Goal: Task Accomplishment & Management: Complete application form

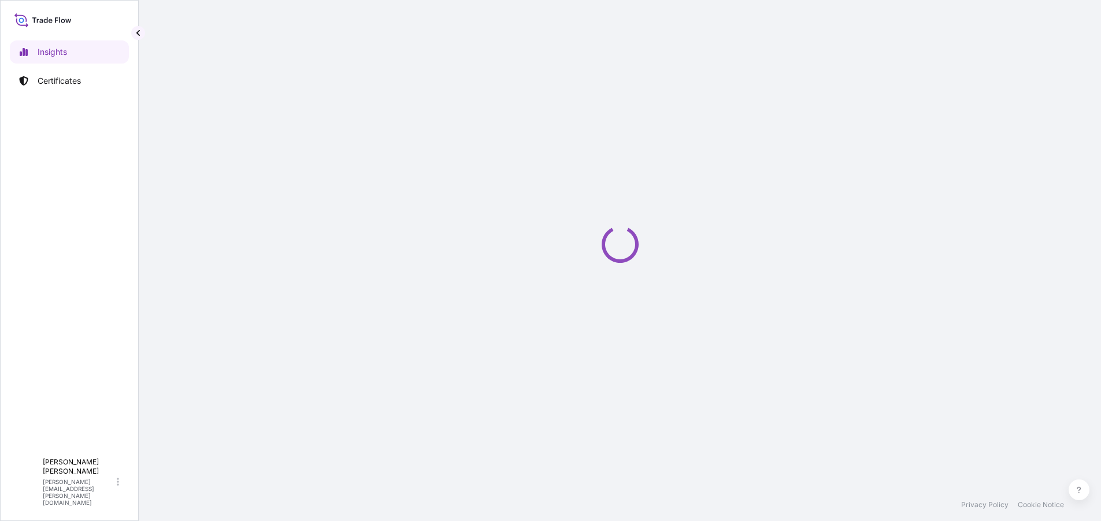
select select "2025"
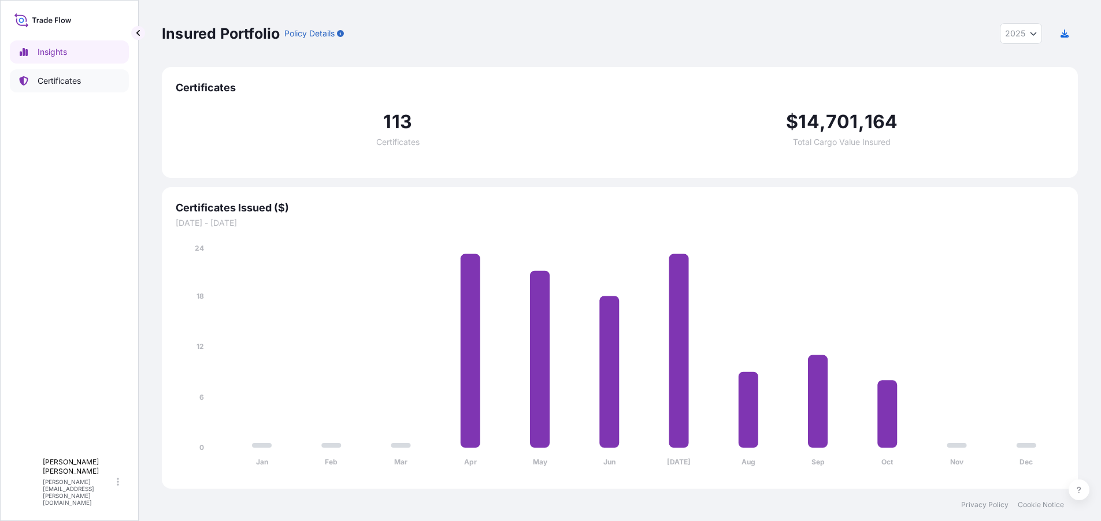
click at [73, 83] on p "Certificates" at bounding box center [59, 81] width 43 height 12
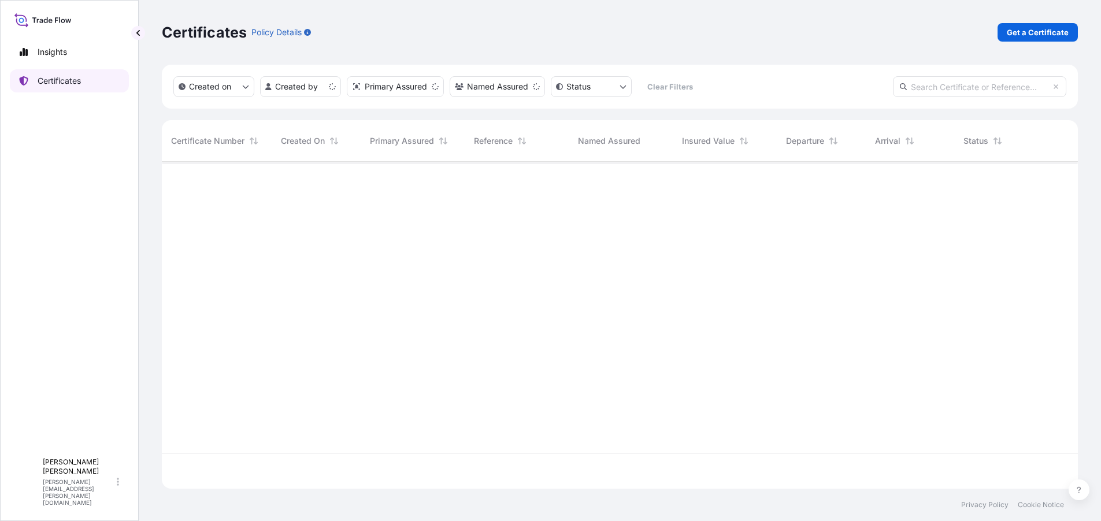
scroll to position [325, 908]
click at [1034, 31] on p "Get a Certificate" at bounding box center [1038, 33] width 62 height 12
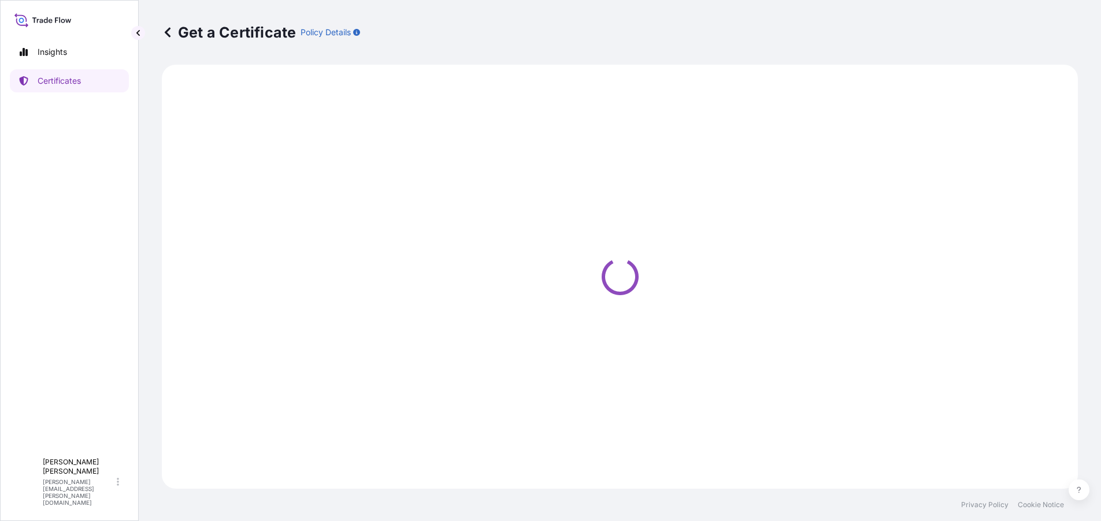
select select "Ocean Vessel"
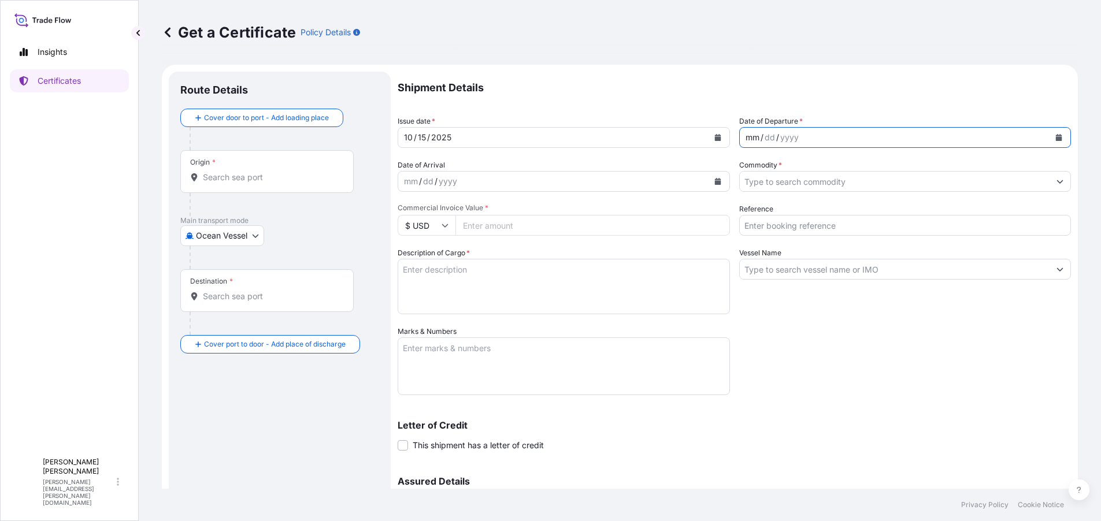
click at [776, 135] on div "/" at bounding box center [777, 138] width 3 height 14
click at [1056, 135] on icon "Calendar" at bounding box center [1059, 137] width 6 height 7
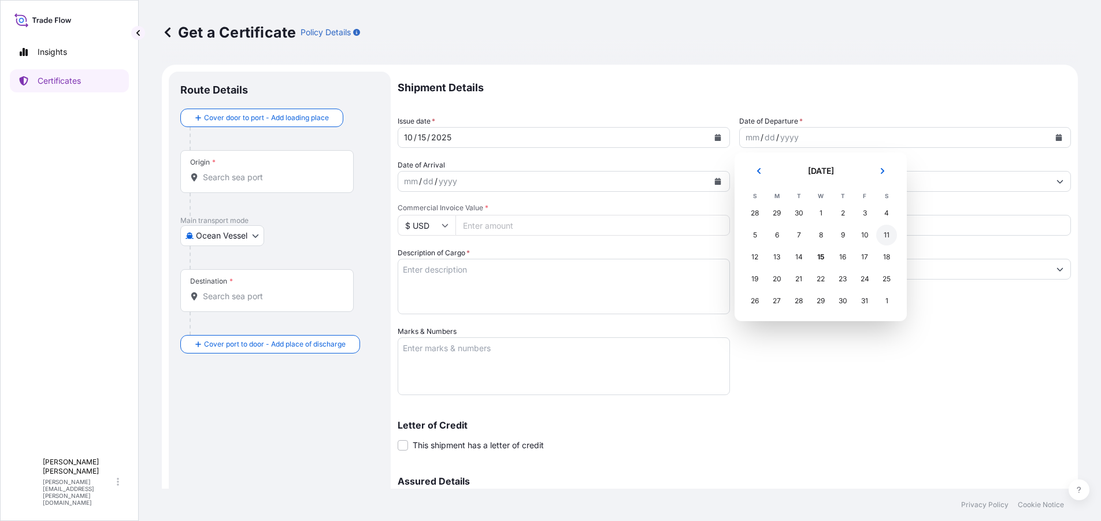
click at [881, 234] on div "11" at bounding box center [886, 235] width 21 height 21
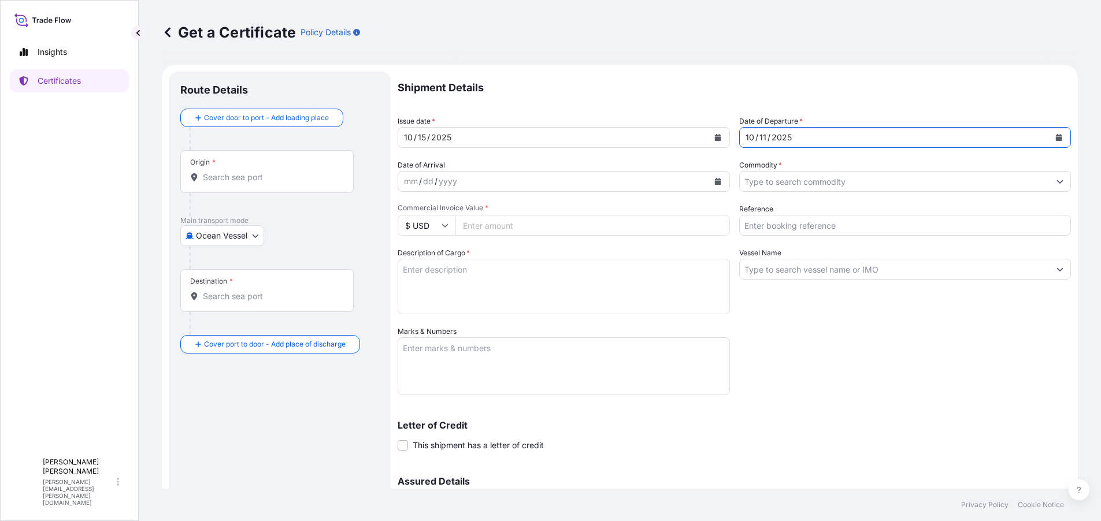
click at [478, 139] on div "10 / 15 / 2025" at bounding box center [553, 137] width 310 height 21
click at [715, 135] on icon "Calendar" at bounding box center [718, 137] width 6 height 7
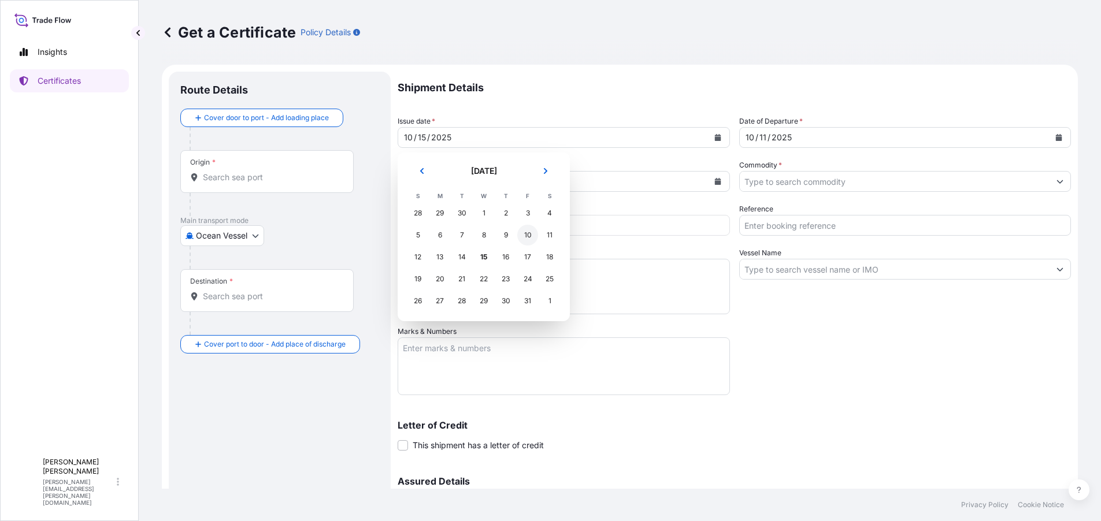
click at [526, 230] on div "10" at bounding box center [527, 235] width 21 height 21
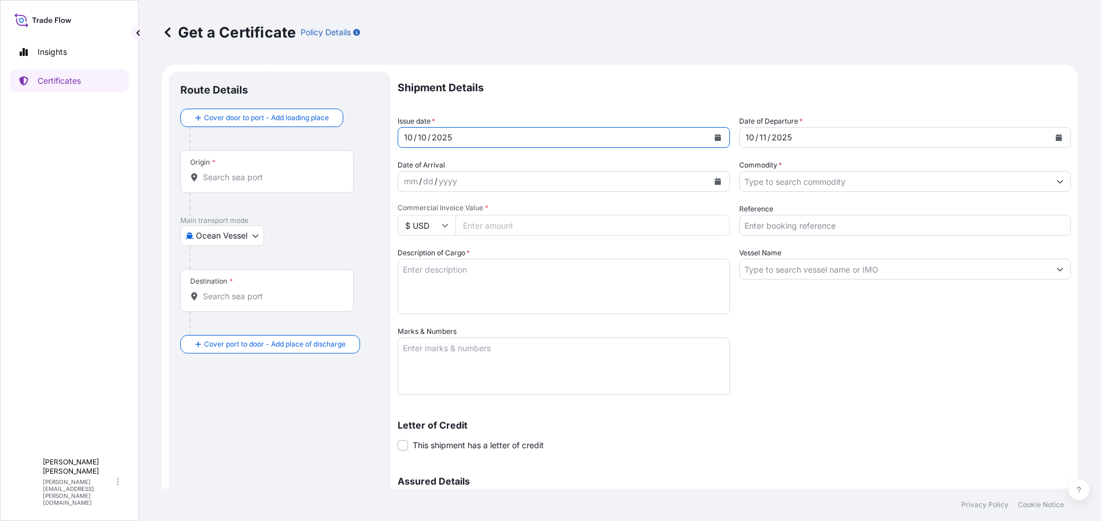
click at [855, 184] on input "Commodity *" at bounding box center [895, 181] width 310 height 21
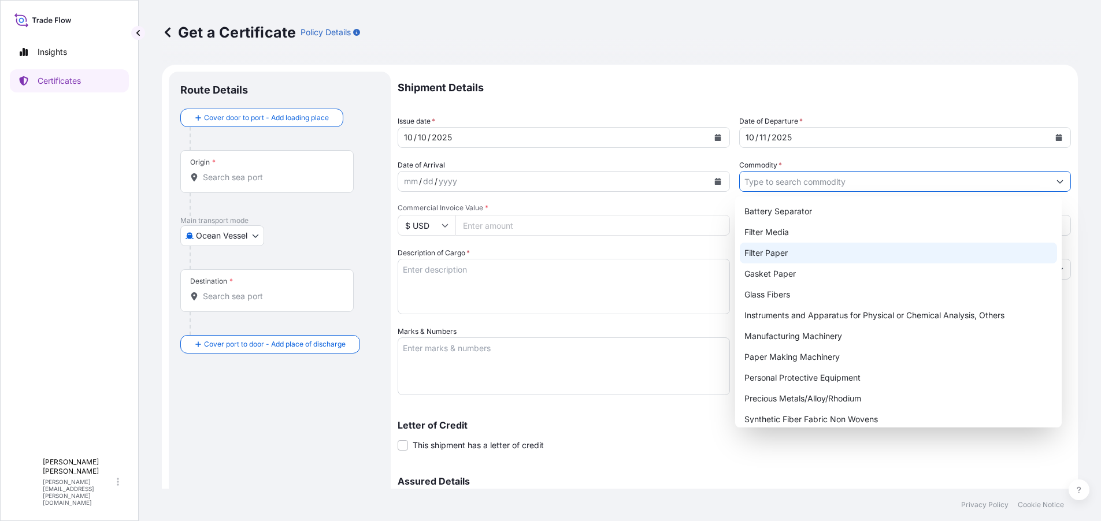
click at [782, 254] on div "Filter Paper" at bounding box center [898, 253] width 317 height 21
type input "Filter Paper"
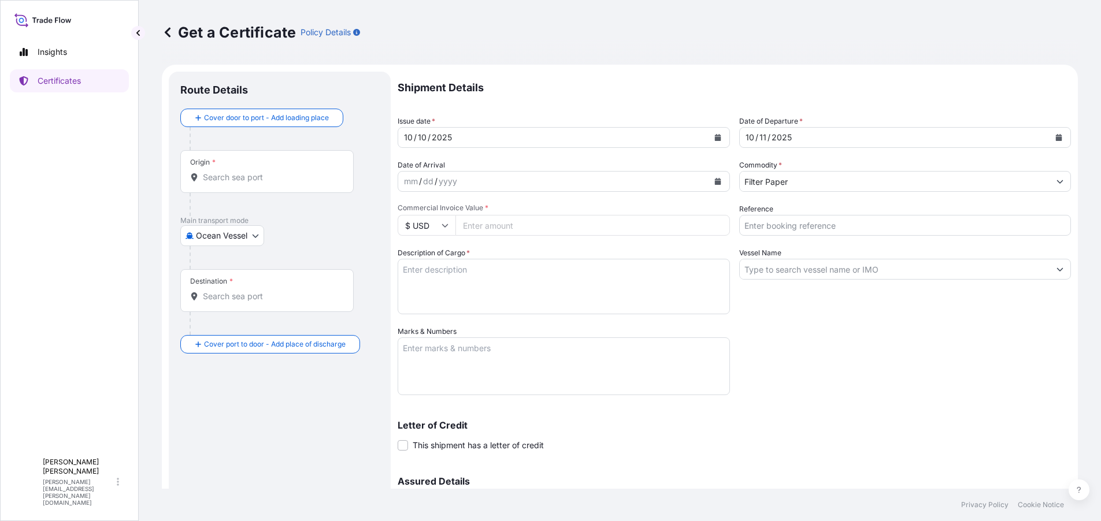
click at [473, 228] on input "Commercial Invoice Value *" at bounding box center [593, 225] width 275 height 21
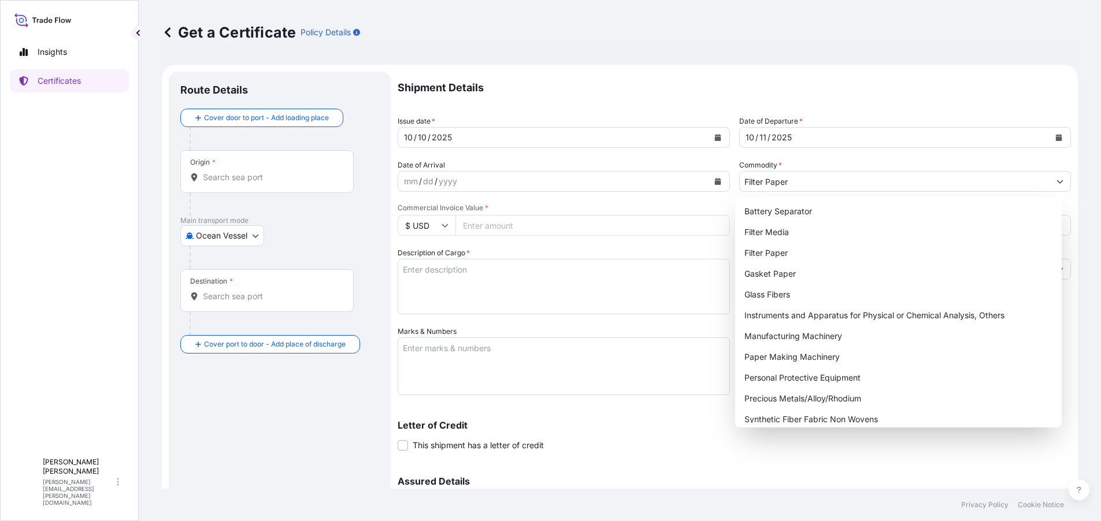
paste input "34743.24"
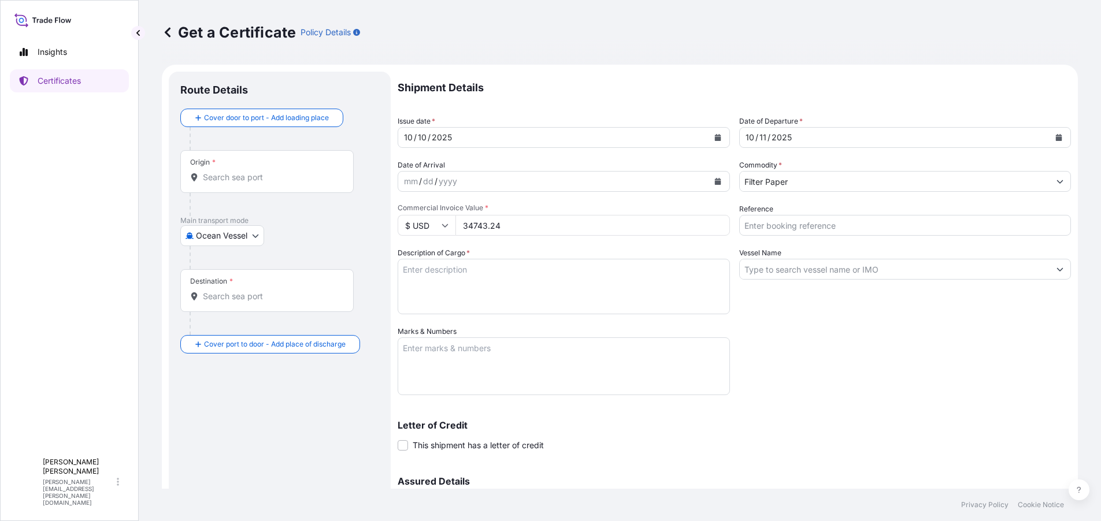
type input "34743.24"
click at [813, 322] on div "Shipment Details Issue date * 10 / 10 / 2025 Date of Departure * 10 / 11 / 2025…" at bounding box center [735, 325] width 674 height 507
click at [493, 294] on textarea "Description of Cargo *" at bounding box center [564, 287] width 332 height 56
paste textarea "34743.24"
drag, startPoint x: 465, startPoint y: 268, endPoint x: 360, endPoint y: 269, distance: 105.8
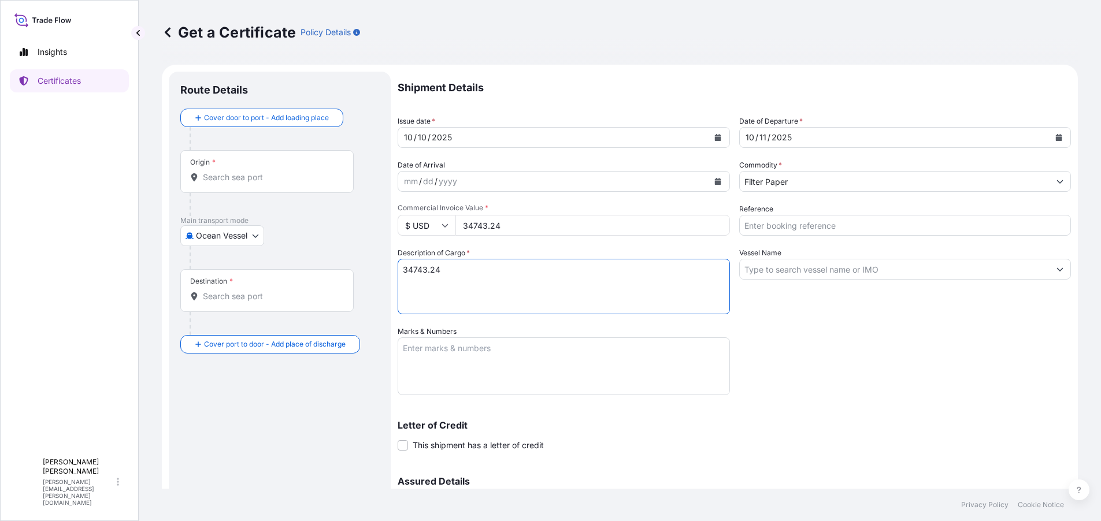
click at [360, 269] on form "Route Details Cover door to port - Add loading place Place of loading Road / In…" at bounding box center [620, 341] width 916 height 553
paste textarea "Quantity: 12,583KGS Description of Goods: FILTER PAPER"
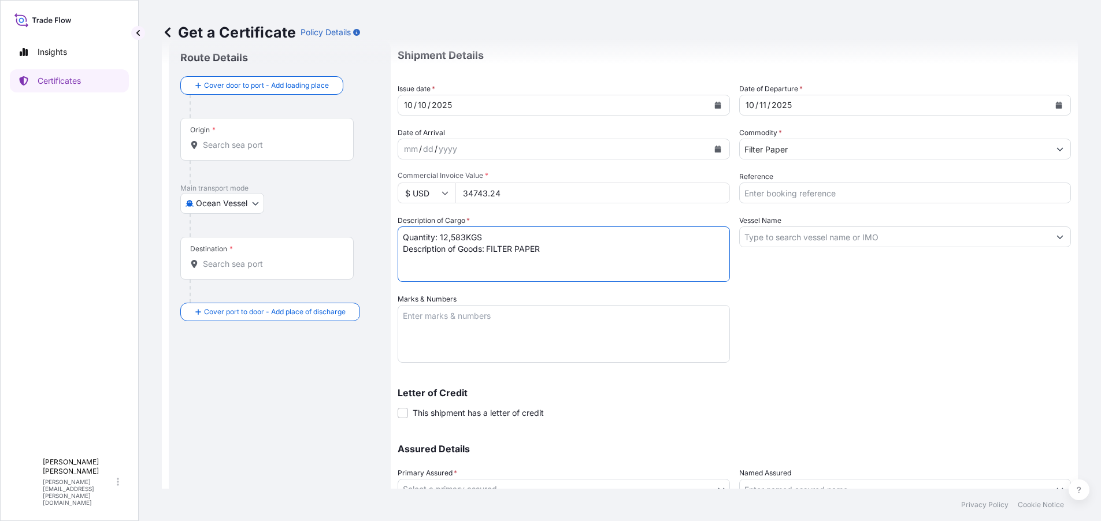
scroll to position [58, 0]
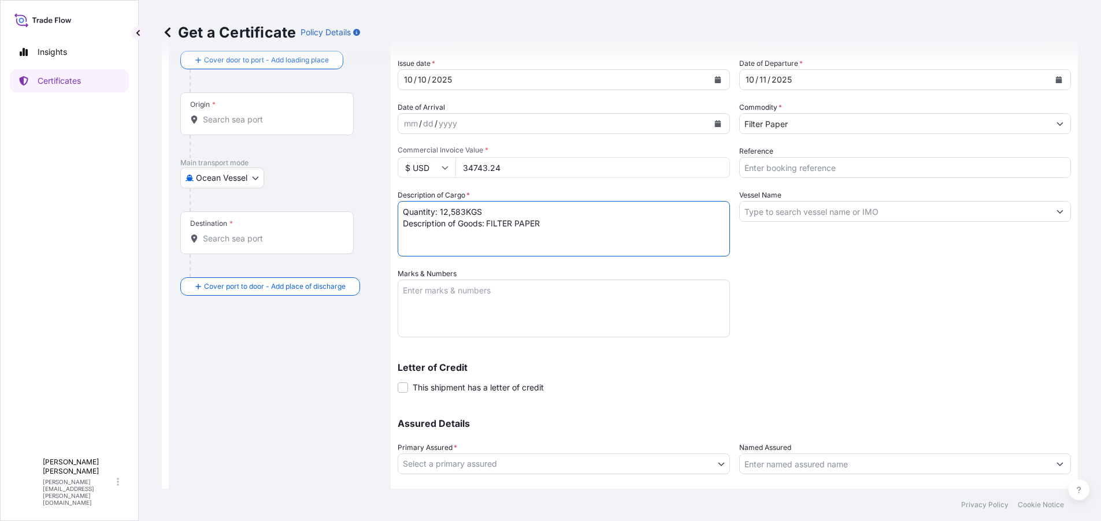
type textarea "Quantity: 12,583KGS Description of Goods: FILTER PAPER"
click at [458, 300] on textarea "Marks & Numbers" at bounding box center [564, 309] width 332 height 58
paste textarea "Invoice No.: 134790 Contract No.: "PO/FTFT1-300/ YH000255""
drag, startPoint x: 539, startPoint y: 339, endPoint x: 497, endPoint y: 339, distance: 42.2
click at [539, 339] on div "Shipment Details Issue date * 10 / 10 / 2025 Date of Departure * 10 / 11 / 2025…" at bounding box center [735, 267] width 674 height 507
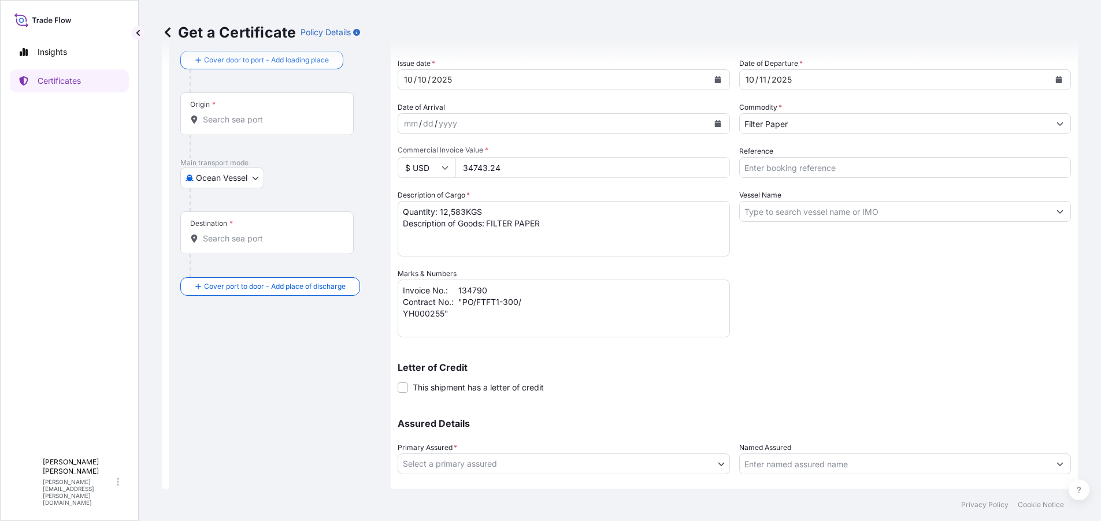
click at [451, 327] on textarea "Invoice No.: 134790 Contract No.: "PO/FTFT1-300/ YH000255"" at bounding box center [564, 309] width 332 height 58
paste textarea "Bill of Loading No. / Air WayBill No.: 150550102900"
click at [532, 304] on textarea "Invoice No.: 134790 Contract No.: "PO/FTFT1-300/ YH000255" Bill of Loading No. …" at bounding box center [564, 309] width 332 height 58
click at [534, 297] on textarea "Invoice No.: 134790 Contract No.: "PO/FTFT1-300/ YH000255" Bill of Loading No. …" at bounding box center [564, 309] width 332 height 58
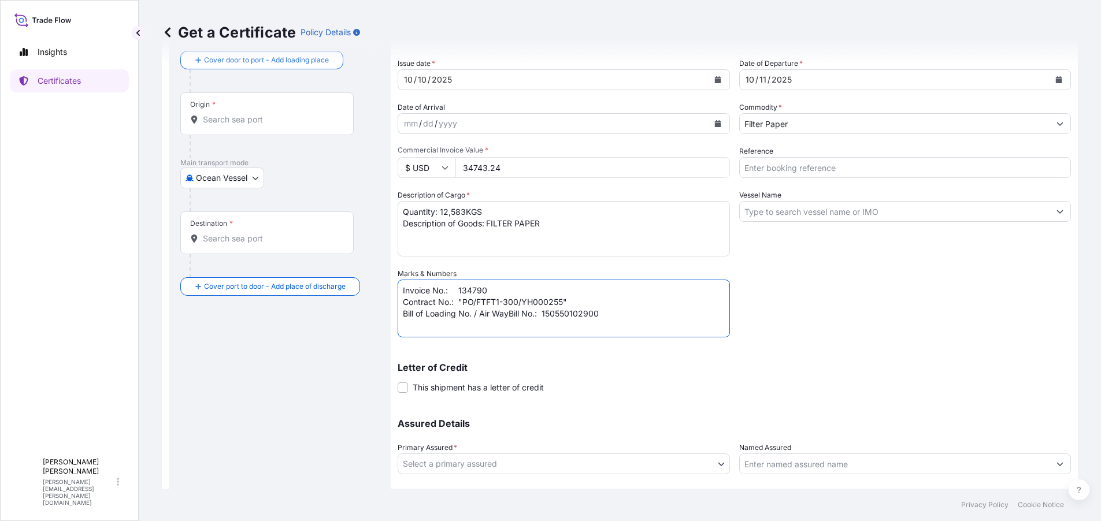
scroll to position [0, 0]
click at [500, 324] on textarea "Invoice No.: 134790 Contract No.: "PO/FTFT1-300/YH000255" Bill of Loading No. /…" at bounding box center [564, 309] width 332 height 58
click at [632, 313] on textarea "Invoice No.: 134790 Contract No.: "PO/FTFT1-300/YH000255" Bill of Loading No. /…" at bounding box center [564, 309] width 332 height 58
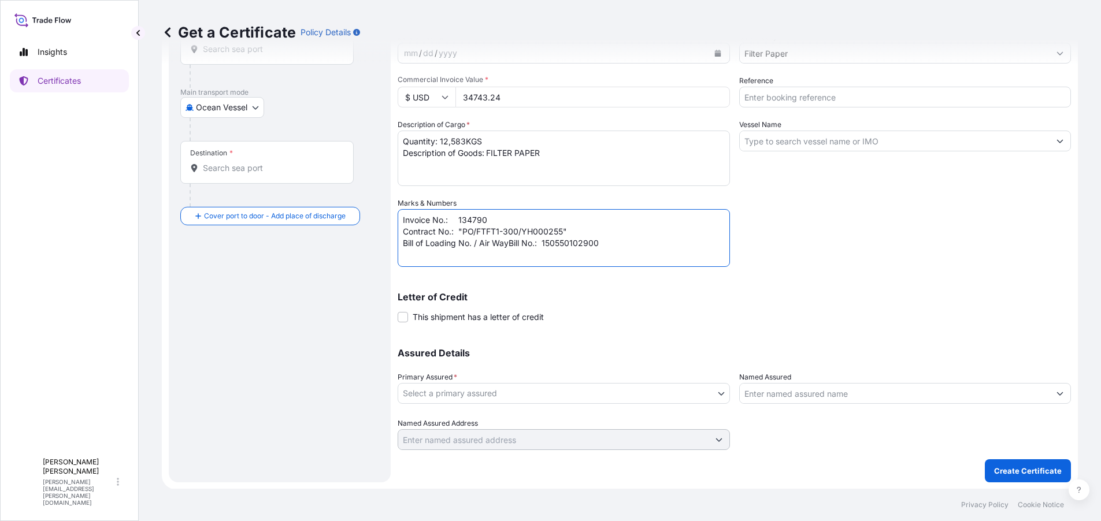
scroll to position [129, 0]
type textarea "Invoice No.: 134790 Contract No.: "PO/FTFT1-300/YH000255" Bill of Loading No. /…"
click at [402, 312] on span at bounding box center [403, 317] width 10 height 10
click at [398, 310] on input "This shipment has a letter of credit" at bounding box center [398, 310] width 0 height 0
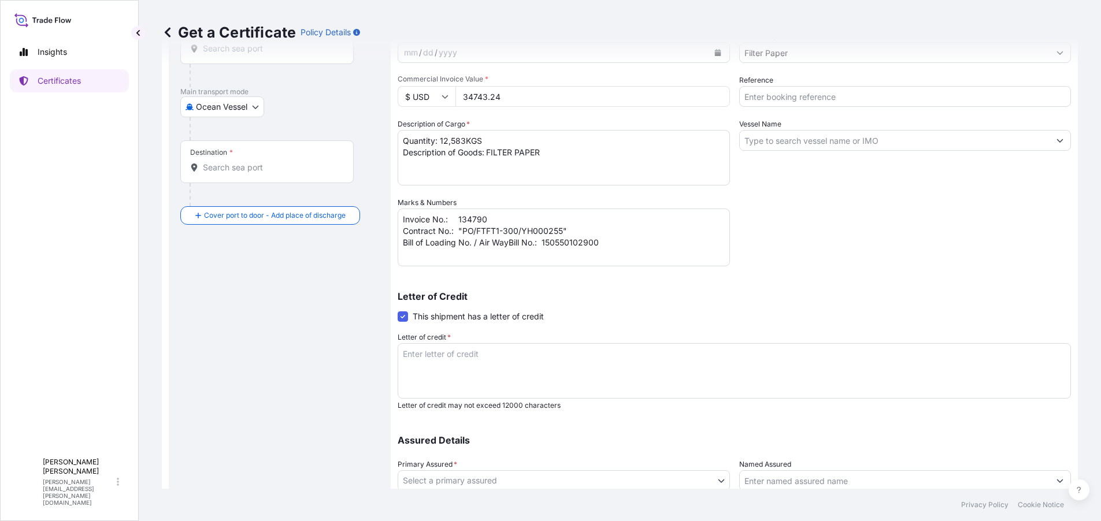
click at [459, 368] on textarea "Letter of credit *" at bounding box center [735, 371] width 674 height 56
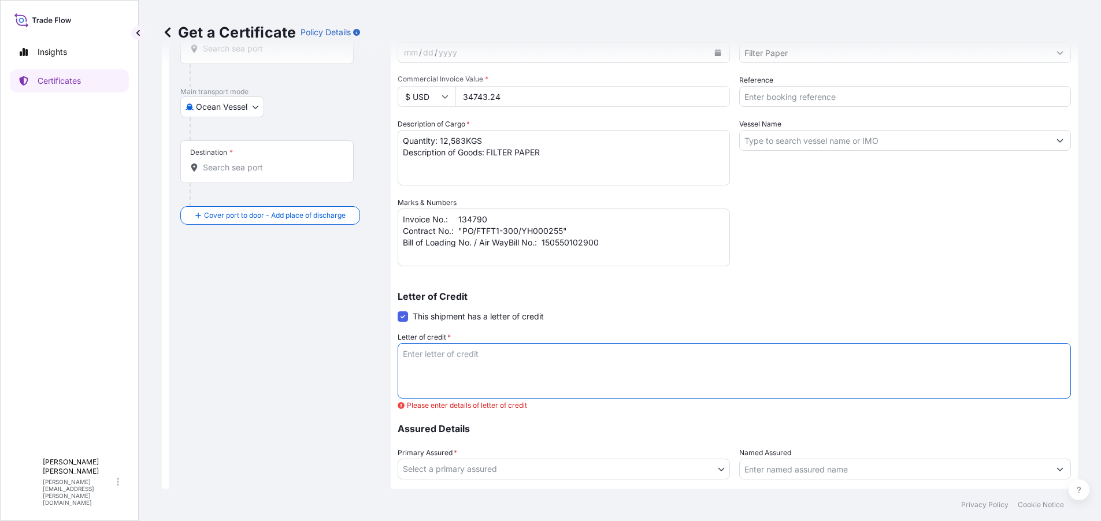
click at [453, 365] on textarea "Letter of credit *" at bounding box center [735, 371] width 674 height 56
paste textarea ""Remark: INSURANCE POLICY OR CERTIFICATE ALL THE ORIGINALS ENDORSED IN BLANK FO…"
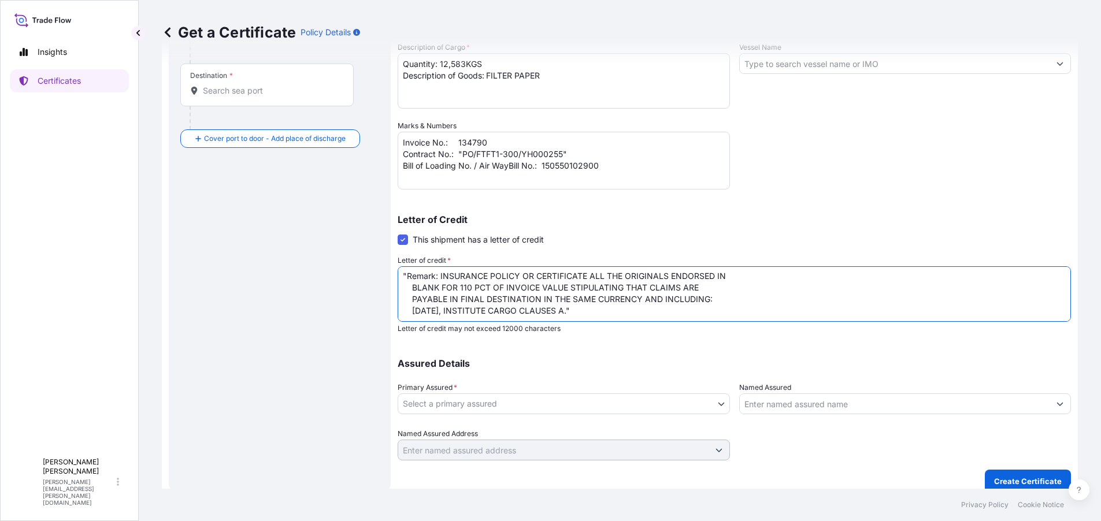
scroll to position [217, 0]
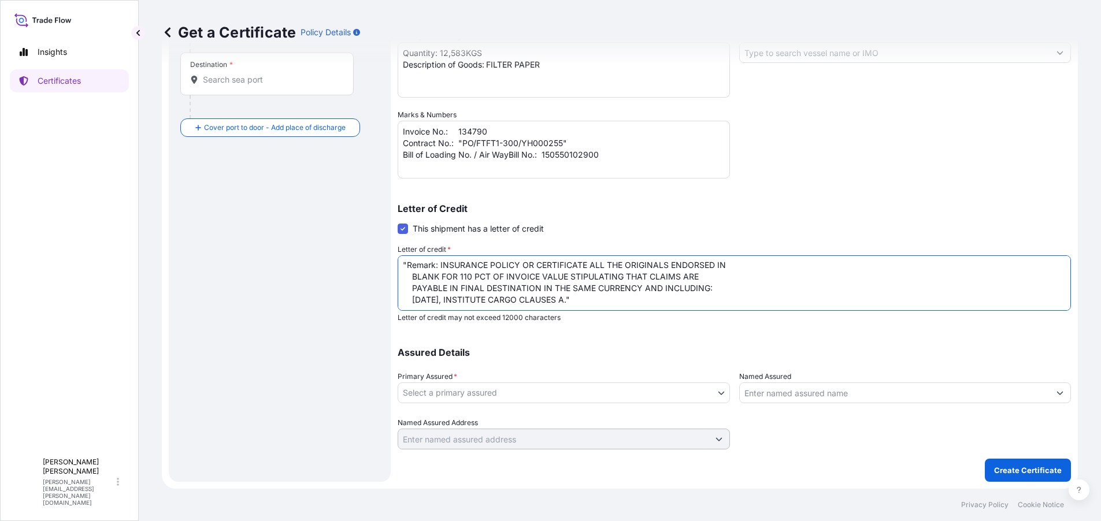
type textarea ""Remark: INSURANCE POLICY OR CERTIFICATE ALL THE ORIGINALS ENDORSED IN BLANK FO…"
click at [489, 397] on body "Insights Certificates J Jenny Guo jenny.guo@wise-ccib.com Get a Certificate Pol…" at bounding box center [550, 260] width 1101 height 521
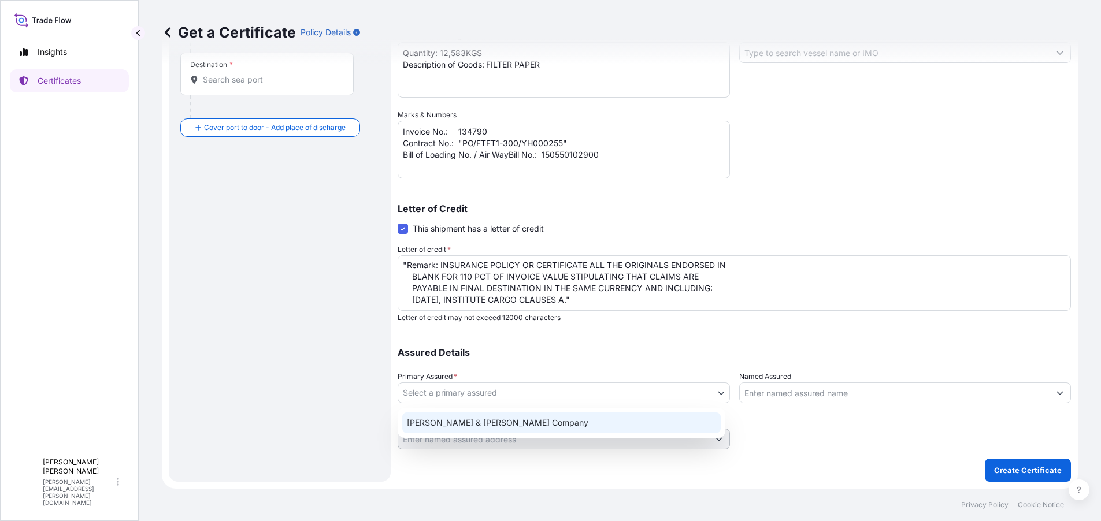
click at [495, 421] on div "Hollingsworth & Vose Company" at bounding box center [561, 423] width 319 height 21
select select "31506"
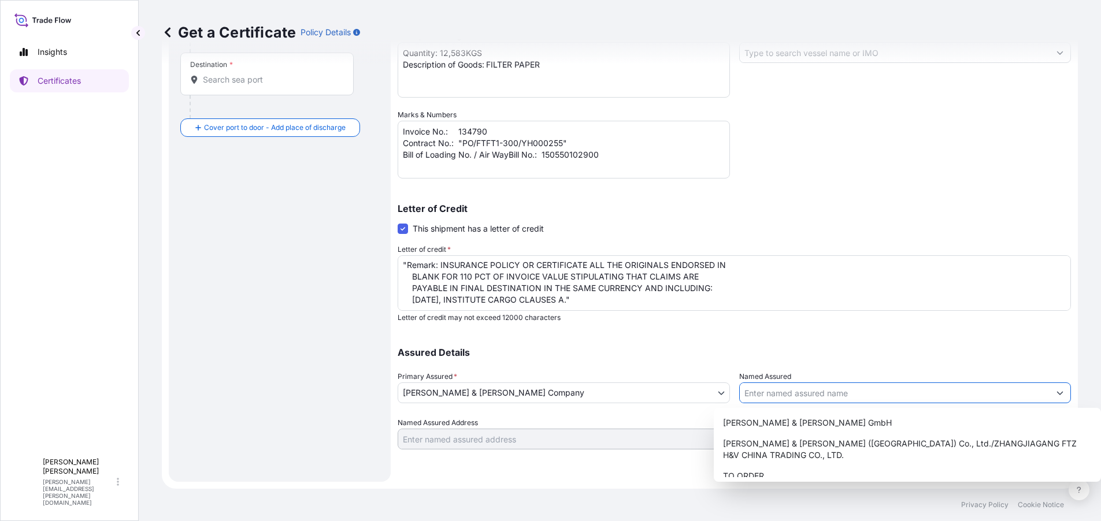
click at [795, 393] on input "Named Assured" at bounding box center [895, 393] width 310 height 21
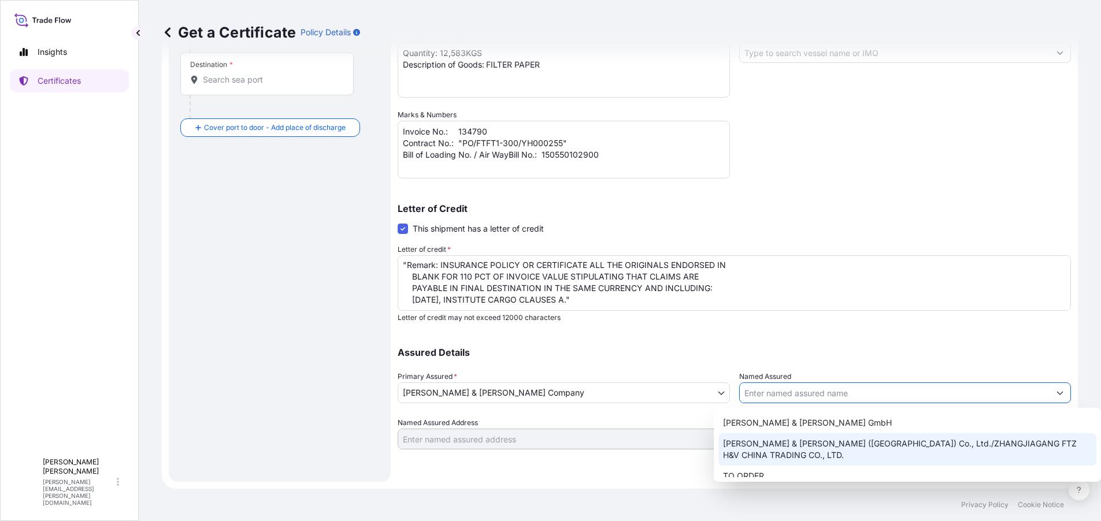
click at [805, 443] on span "Hollingsworth & Vose (Suzhou) Co., Ltd./ZHANGJIAGANG FTZ H&V CHINA TRADING CO.,…" at bounding box center [907, 449] width 369 height 23
type input "Hollingsworth & Vose (Suzhou) Co., Ltd./ZHANGJIAGANG FTZ H&V CHINA TRADING CO.,…"
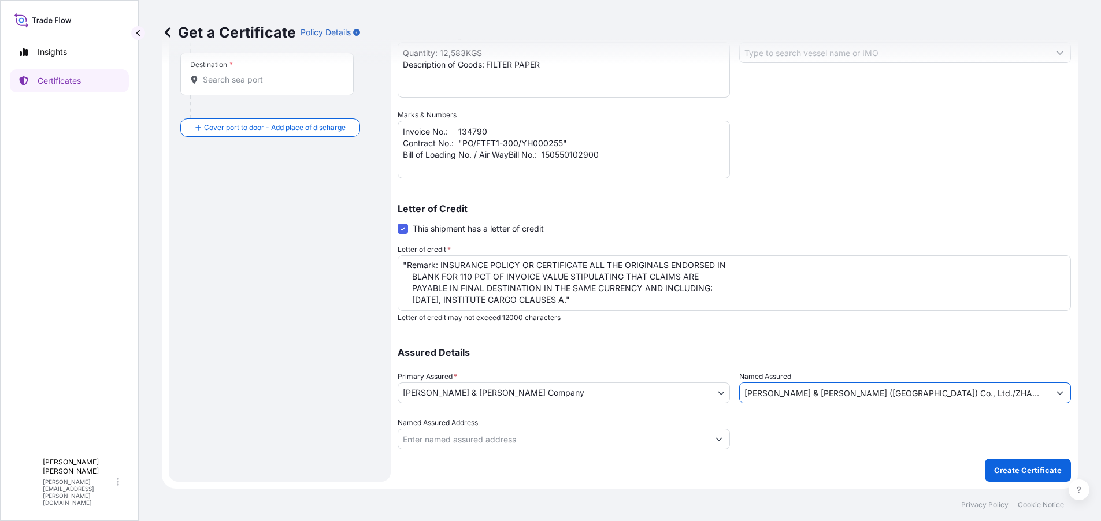
click at [223, 83] on input "Destination *" at bounding box center [271, 80] width 136 height 12
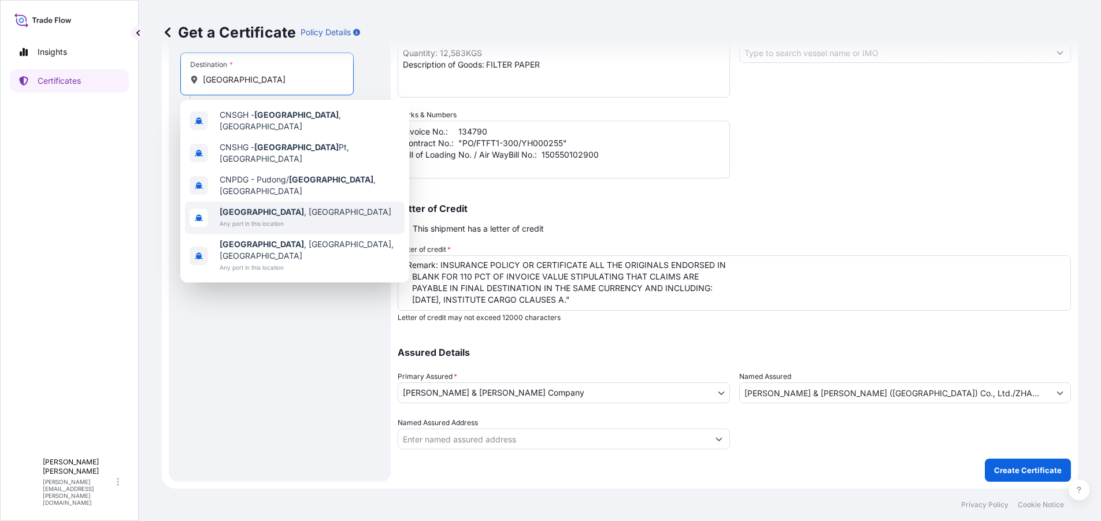
click at [266, 206] on span "Shanghai , China" at bounding box center [306, 212] width 172 height 12
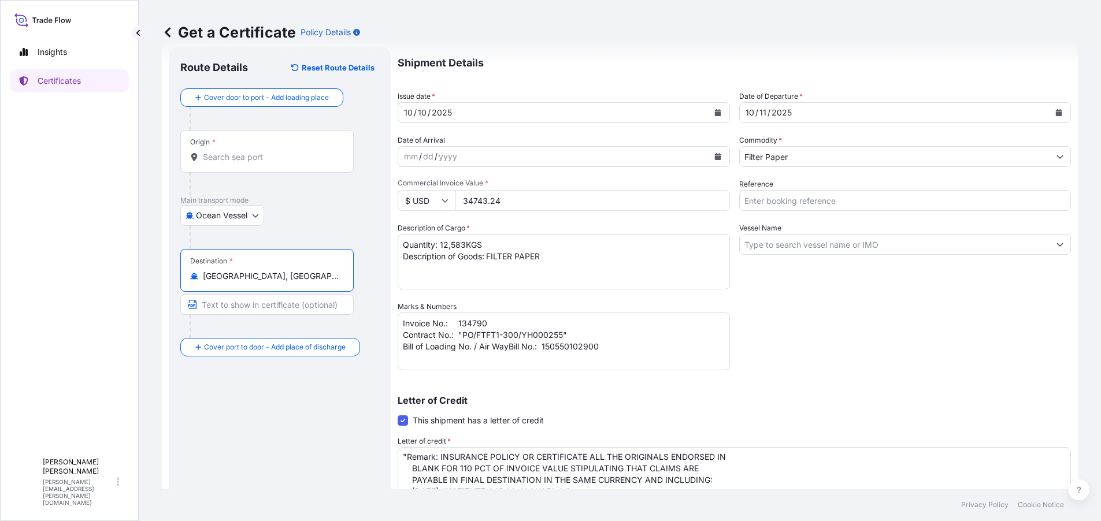
scroll to position [0, 0]
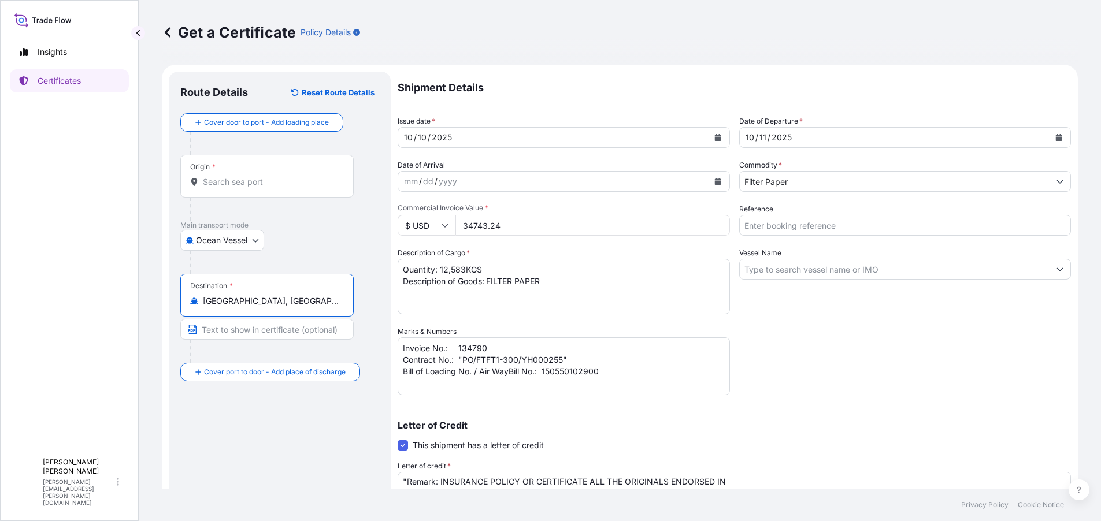
type input "Shanghai, China"
click at [247, 177] on input "Origin *" at bounding box center [271, 182] width 136 height 12
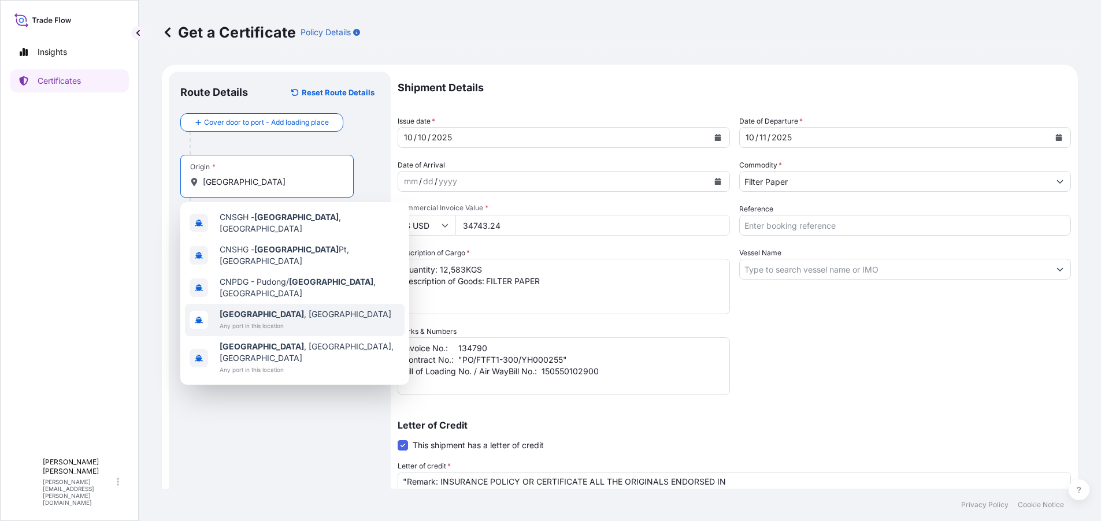
click at [267, 320] on span "Any port in this location" at bounding box center [306, 326] width 172 height 12
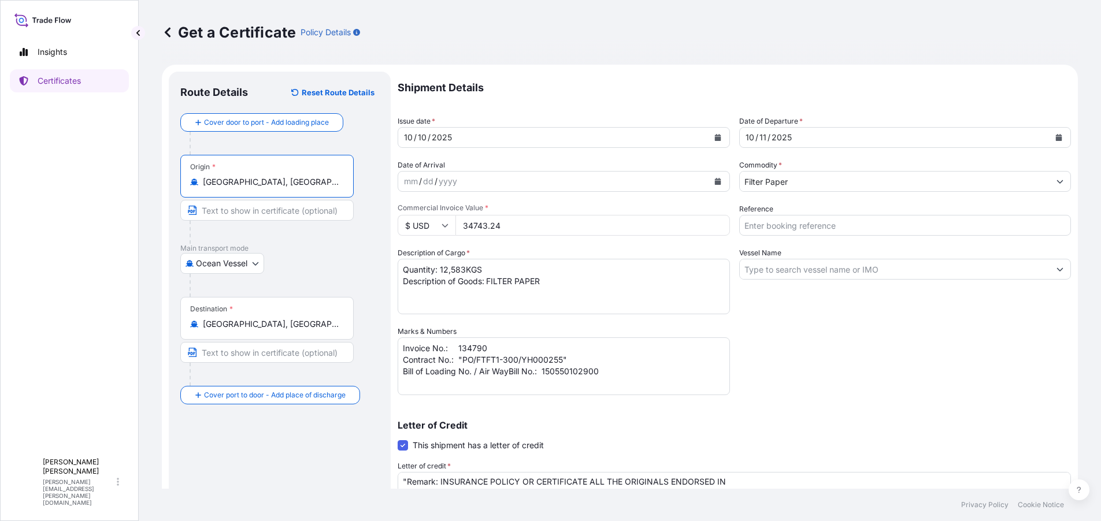
type input "Shanghai, China"
drag, startPoint x: 857, startPoint y: 330, endPoint x: 640, endPoint y: 330, distance: 216.8
click at [857, 330] on div "Shipment Details Issue date * 10 / 10 / 2025 Date of Departure * 10 / 11 / 2025…" at bounding box center [735, 369] width 674 height 595
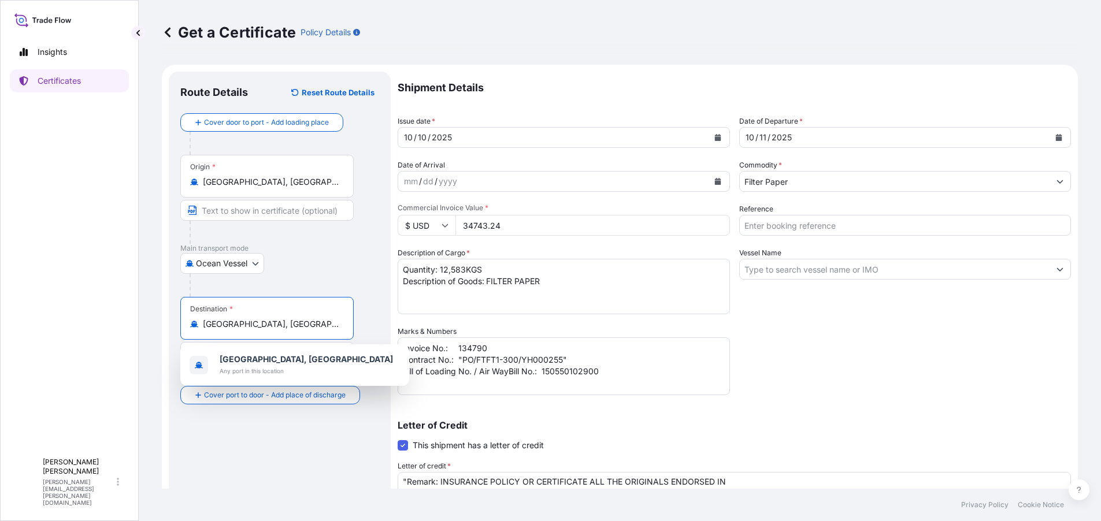
drag, startPoint x: 276, startPoint y: 327, endPoint x: 179, endPoint y: 327, distance: 97.7
click at [179, 327] on div "Route Details Reset Route Details Cover door to port - Add loading place Place …" at bounding box center [280, 385] width 222 height 627
paste input "PORT KELANG"
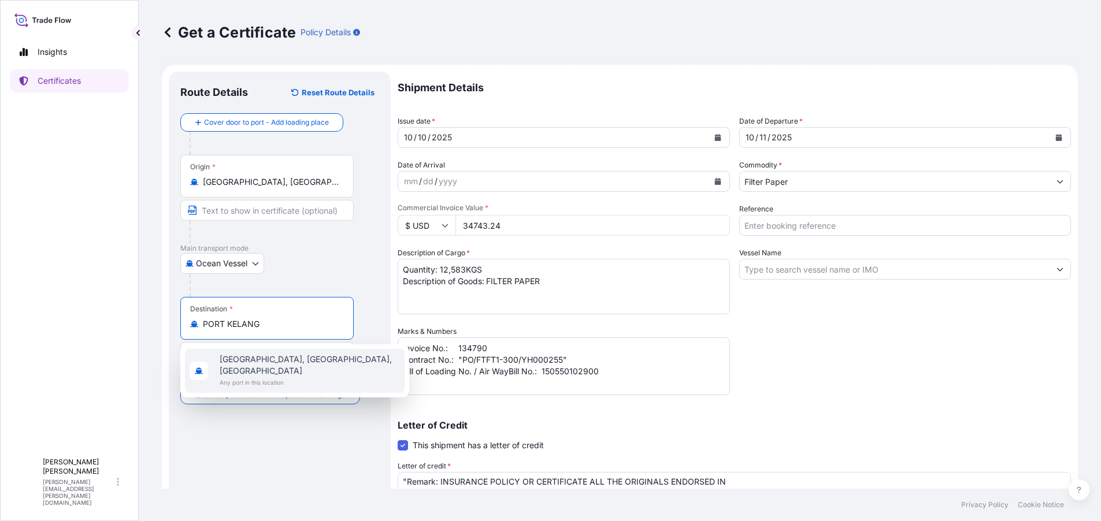
click at [246, 377] on span "Any port in this location" at bounding box center [310, 383] width 180 height 12
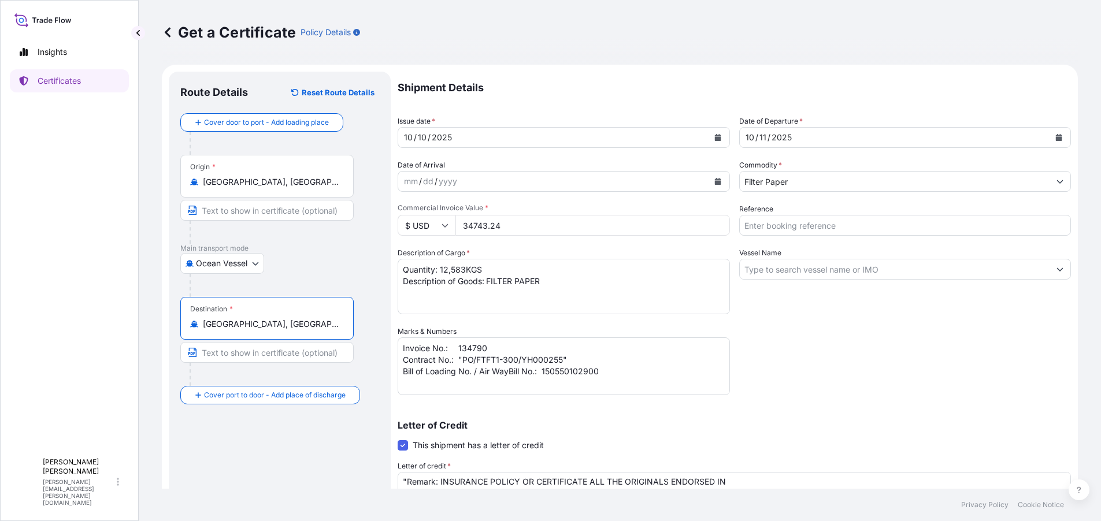
type input "Port Klang, Selangor, Malaysia"
click at [216, 440] on div "Route Details Reset Route Details Cover door to port - Add loading place Place …" at bounding box center [279, 385] width 199 height 604
click at [287, 354] on input "Text to appear on certificate" at bounding box center [266, 352] width 173 height 21
paste input "Port Kelang"
drag, startPoint x: 280, startPoint y: 356, endPoint x: 147, endPoint y: 344, distance: 133.5
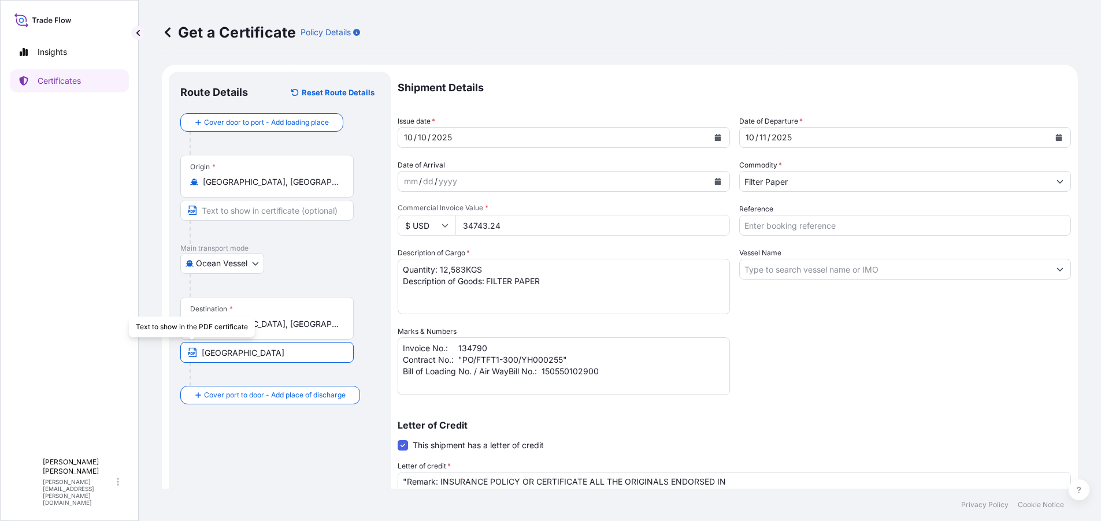
click at [147, 344] on div "Get a Certificate Policy Details Route Details Reset Route Details Cover door t…" at bounding box center [620, 244] width 963 height 489
paste input "ORT KELANG"
type input "PORT KELANG"
click at [317, 212] on input "Text to appear on certificate" at bounding box center [266, 210] width 173 height 21
paste input "Shanghai"
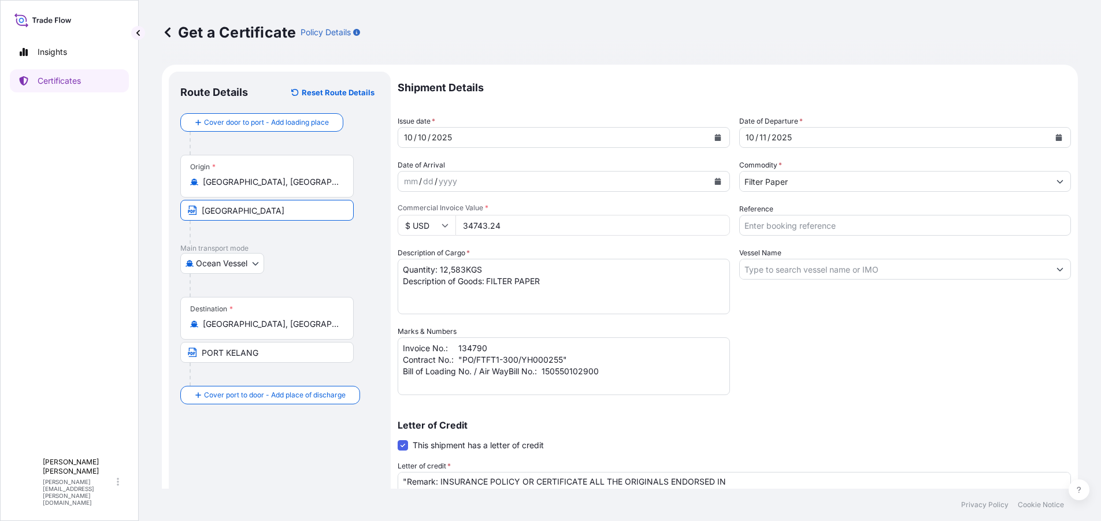
type input "Shanghai"
click at [273, 452] on div "Route Details Reset Route Details Cover door to port - Add loading place Place …" at bounding box center [279, 385] width 199 height 604
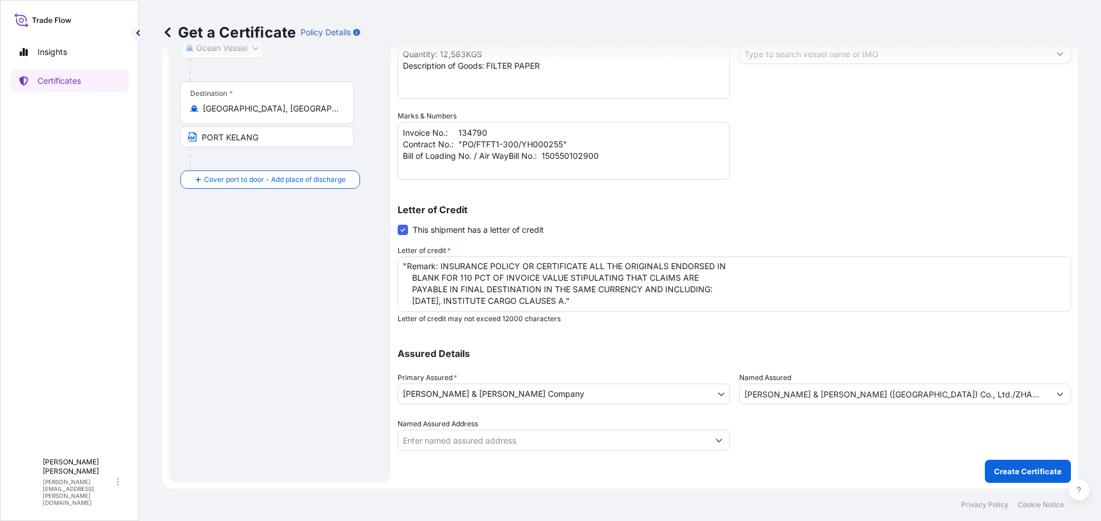
scroll to position [217, 0]
click at [1002, 468] on p "Create Certificate" at bounding box center [1028, 471] width 68 height 12
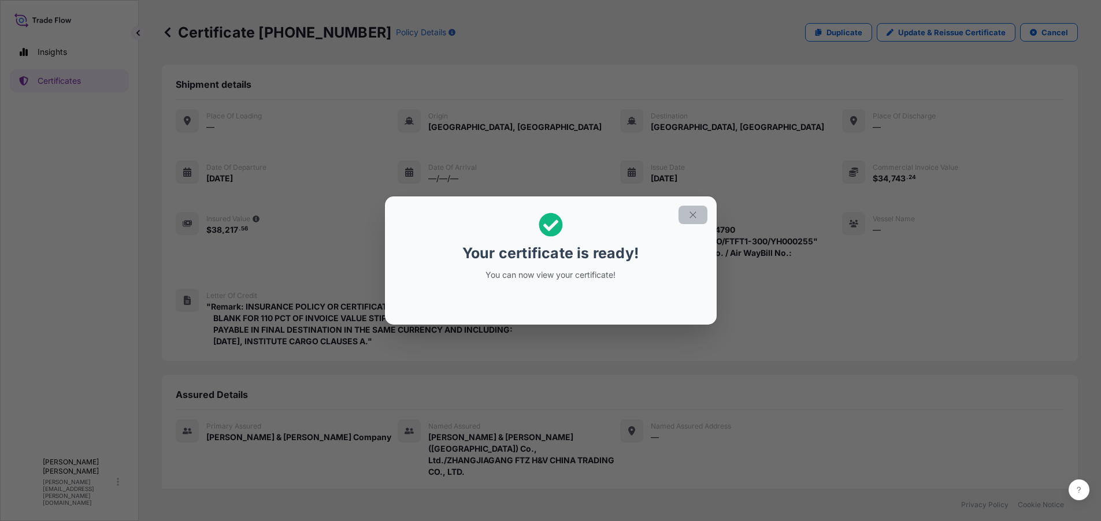
click at [698, 213] on icon "button" at bounding box center [693, 215] width 10 height 10
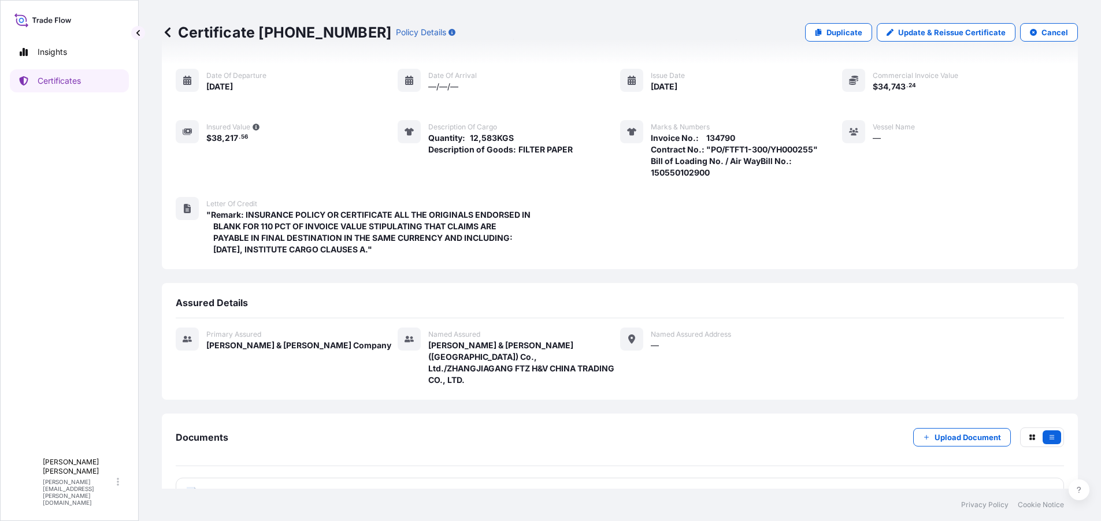
scroll to position [113, 0]
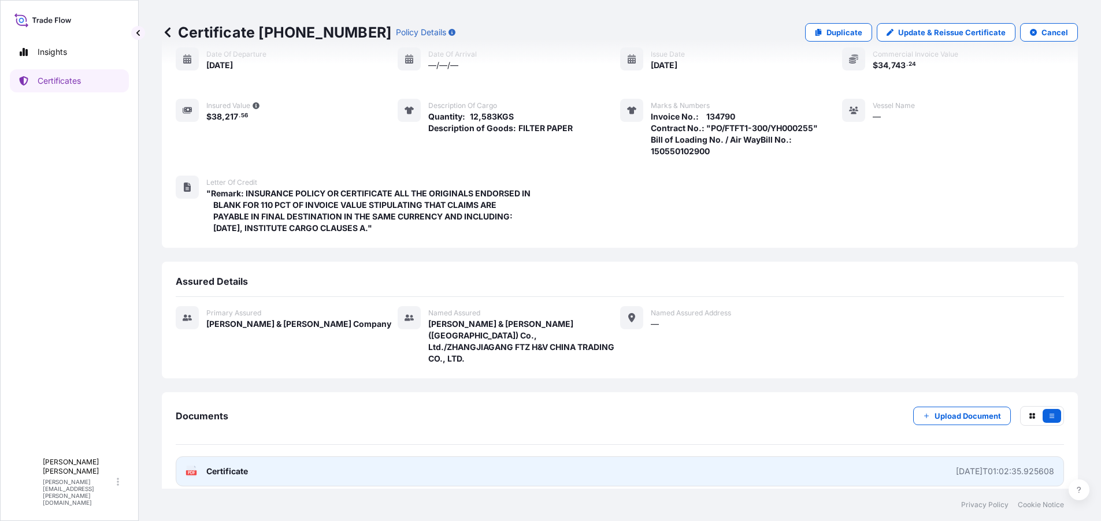
drag, startPoint x: 410, startPoint y: 464, endPoint x: 616, endPoint y: 461, distance: 205.3
click at [616, 461] on link "PDF Certificate 2025-10-15T01:02:35.925608" at bounding box center [620, 472] width 889 height 30
